Goal: Information Seeking & Learning: Learn about a topic

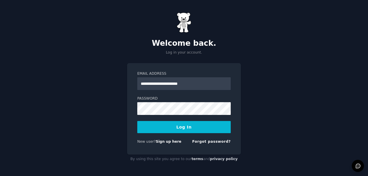
type input "**********"
click at [174, 124] on button "Log In" at bounding box center [183, 127] width 93 height 12
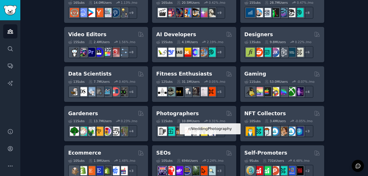
scroll to position [29, 0]
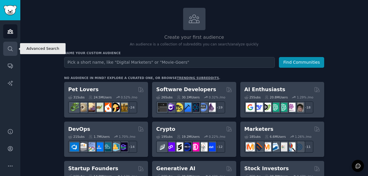
click at [9, 52] on icon "Sidebar" at bounding box center [10, 49] width 6 height 6
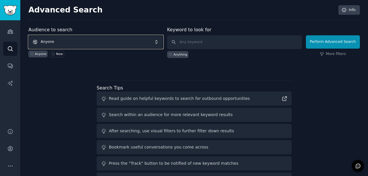
click at [68, 44] on span "Anyone" at bounding box center [95, 41] width 135 height 13
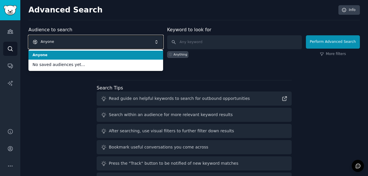
click at [68, 44] on span "Anyone" at bounding box center [95, 41] width 135 height 13
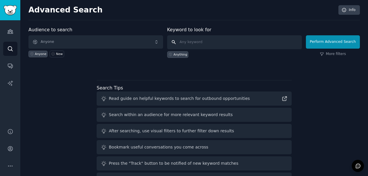
click at [219, 44] on input "text" at bounding box center [234, 42] width 135 height 14
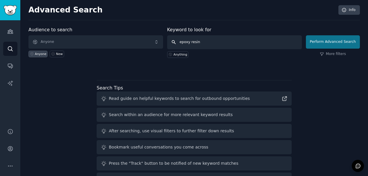
type input "epoxy resin"
click at [322, 46] on button "Perform Advanced Search" at bounding box center [333, 41] width 54 height 13
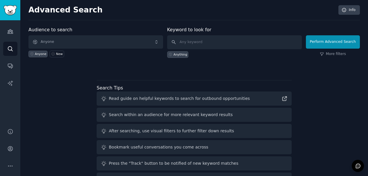
click at [240, 73] on div "Audience to search Anyone Anyone New Keyword to look for Anything Perform Advan…" at bounding box center [193, 107] width 331 height 163
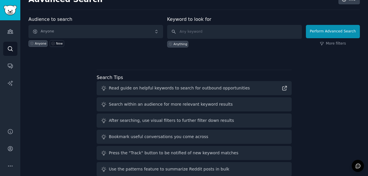
scroll to position [21, 0]
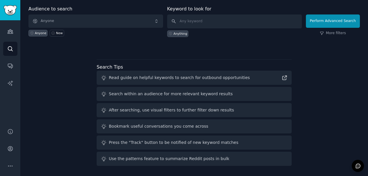
click at [123, 97] on div "Search within an audience for more relevant keyword results" at bounding box center [194, 94] width 195 height 14
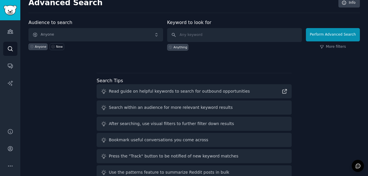
scroll to position [0, 0]
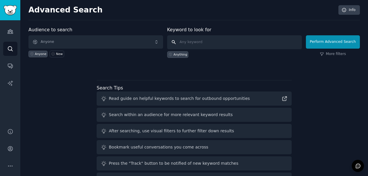
click at [186, 44] on input "text" at bounding box center [234, 42] width 135 height 14
